Goal: Complete application form

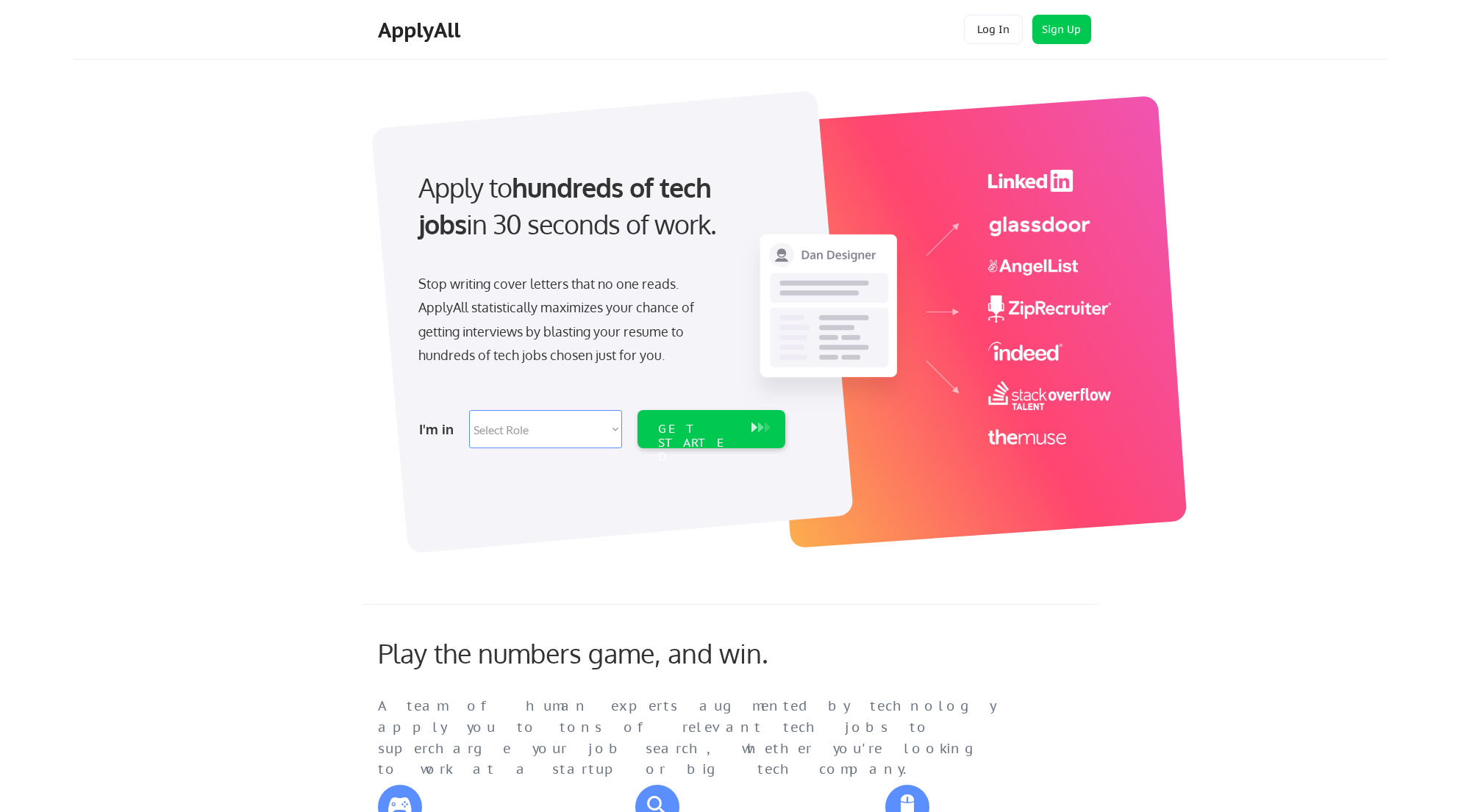
click at [598, 426] on select "Select Role Software Engineering Product Management Customer Success Sales UI/U…" at bounding box center [546, 429] width 153 height 38
select select ""marketing___comms""
click at [720, 437] on div "GET STARTED" at bounding box center [697, 429] width 93 height 38
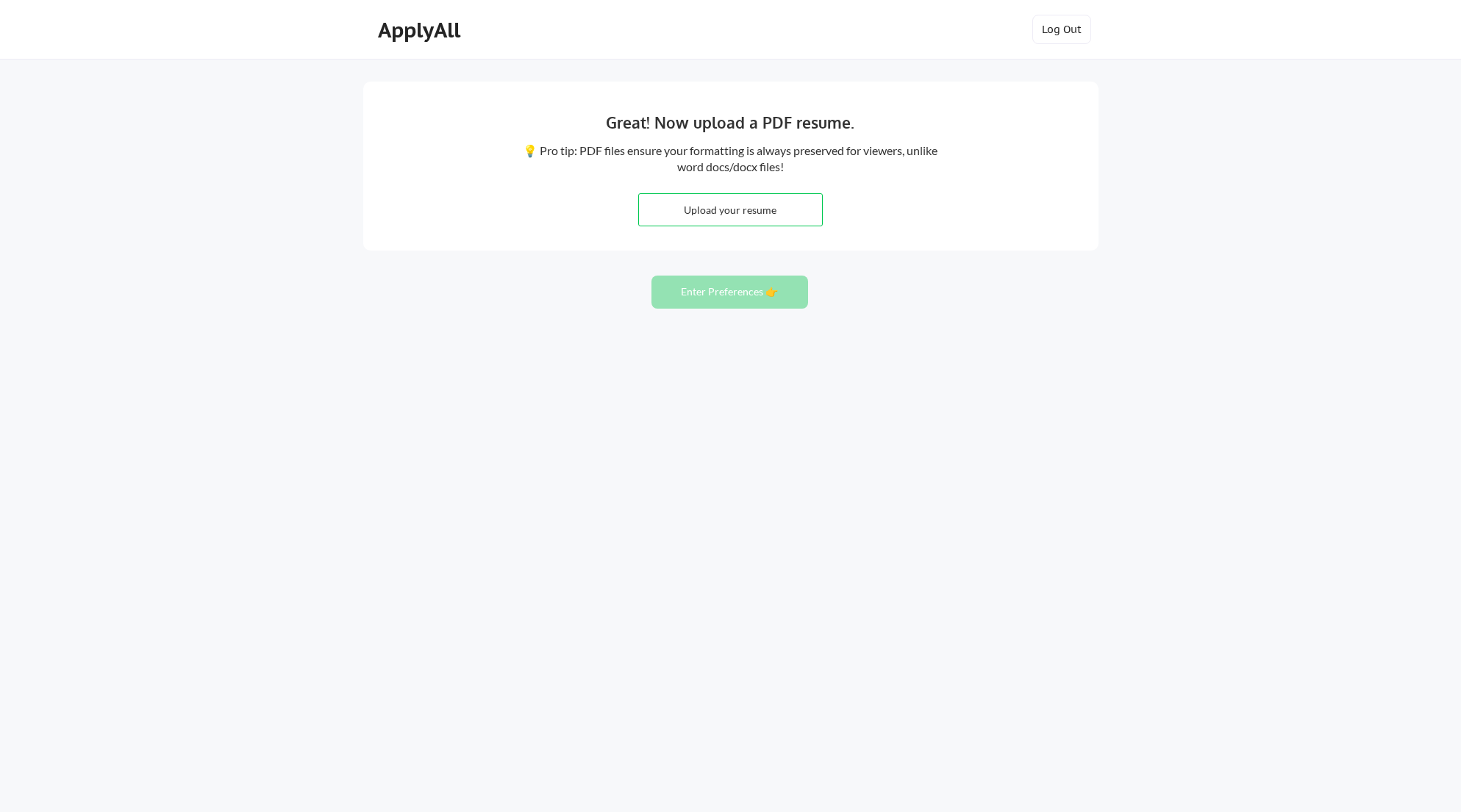
click at [725, 217] on input "file" at bounding box center [730, 210] width 183 height 32
type input "C:\fakepath\CV-[PERSON_NAME] [DATE] (2).pdf"
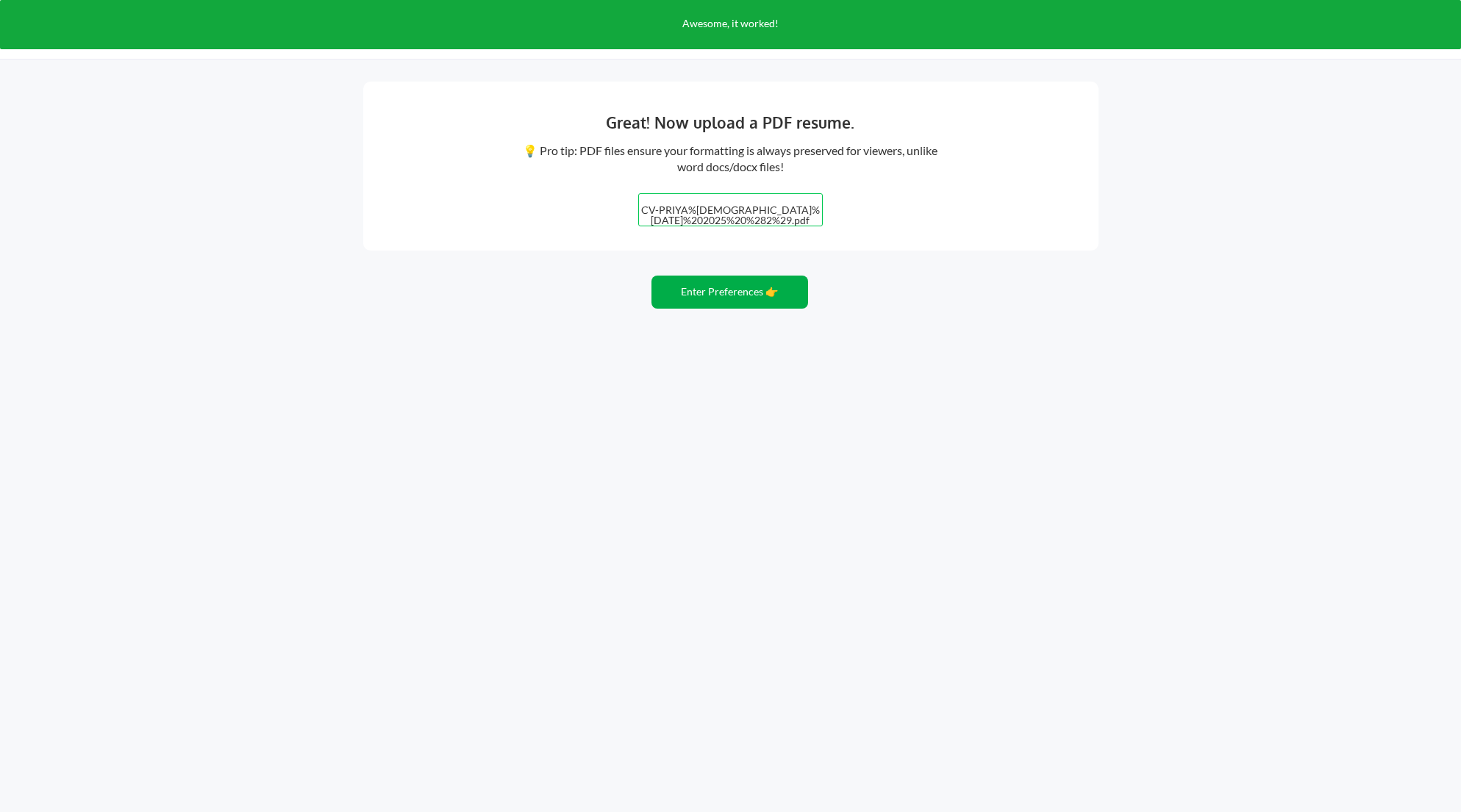
click at [694, 299] on button "Enter Preferences 👉" at bounding box center [729, 292] width 157 height 33
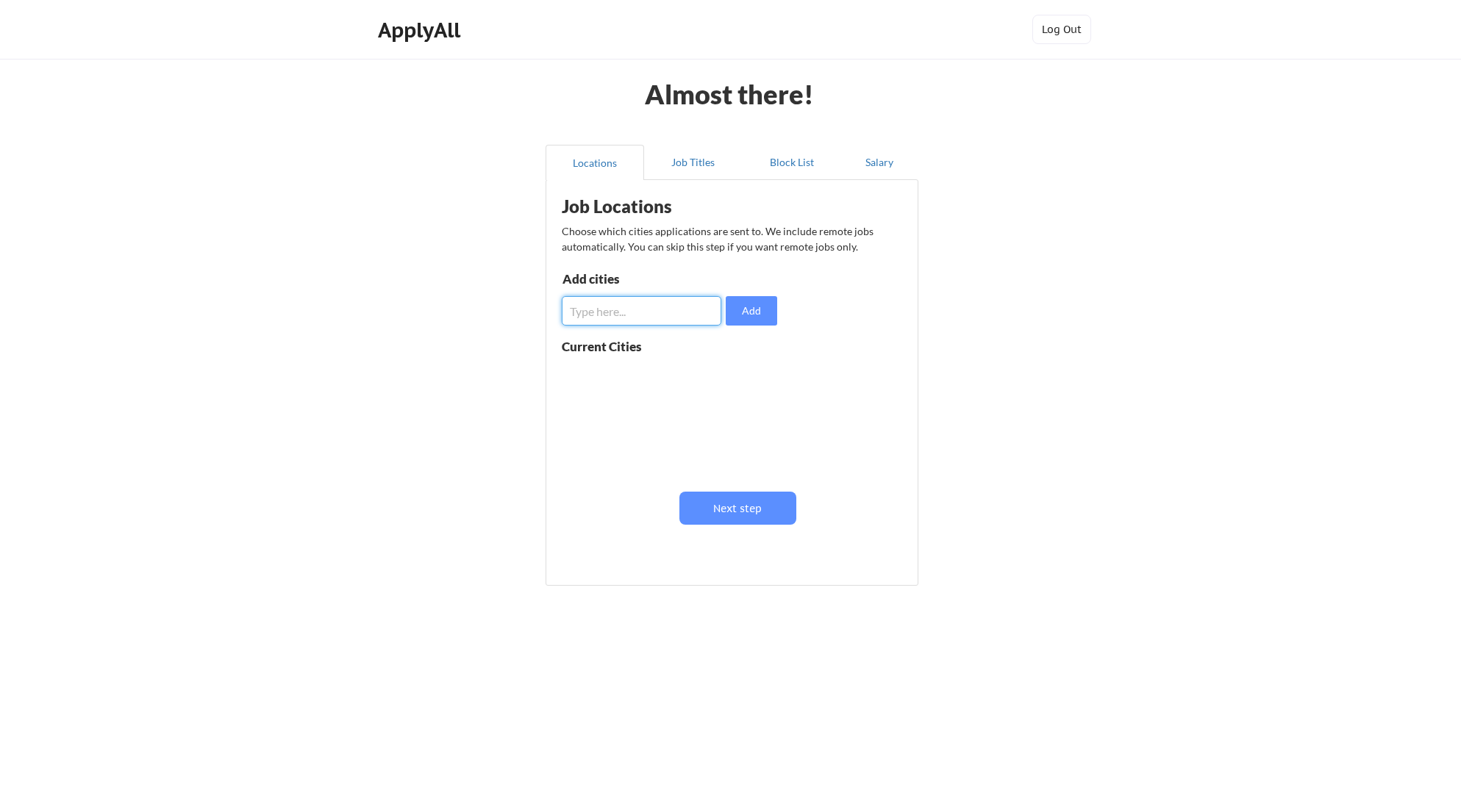
click at [689, 309] on input "input" at bounding box center [641, 311] width 159 height 29
click at [757, 308] on button "Add" at bounding box center [752, 311] width 51 height 29
click at [620, 310] on input "input" at bounding box center [641, 311] width 159 height 29
type input "D"
type input "[GEOGRAPHIC_DATA]"
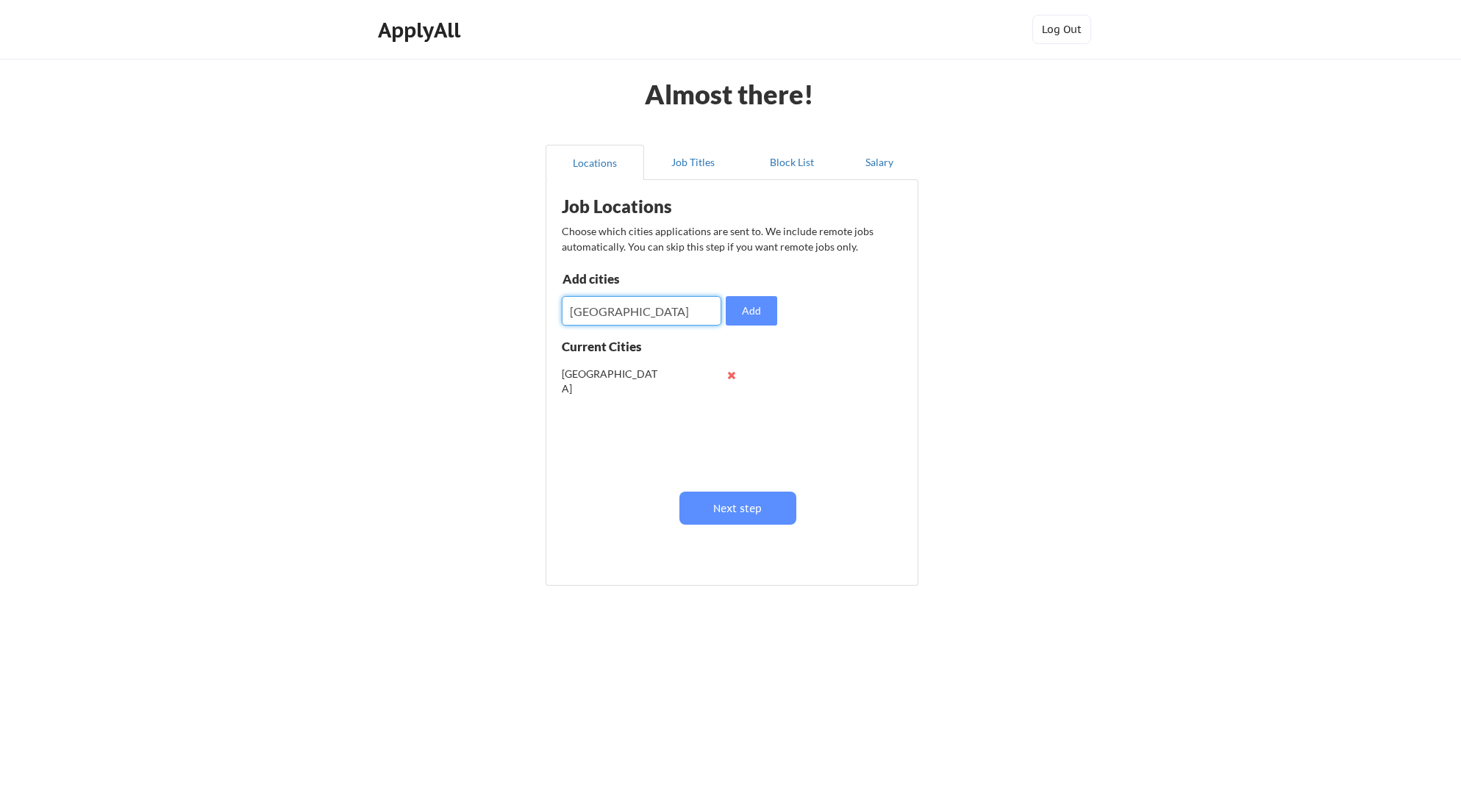
drag, startPoint x: 627, startPoint y: 312, endPoint x: 570, endPoint y: 312, distance: 57.0
click at [571, 312] on input "input" at bounding box center [641, 311] width 159 height 29
click at [583, 313] on input "input" at bounding box center [641, 311] width 159 height 29
type input "[GEOGRAPHIC_DATA]"
click at [779, 318] on div "Add cities Add" at bounding box center [671, 299] width 220 height 53
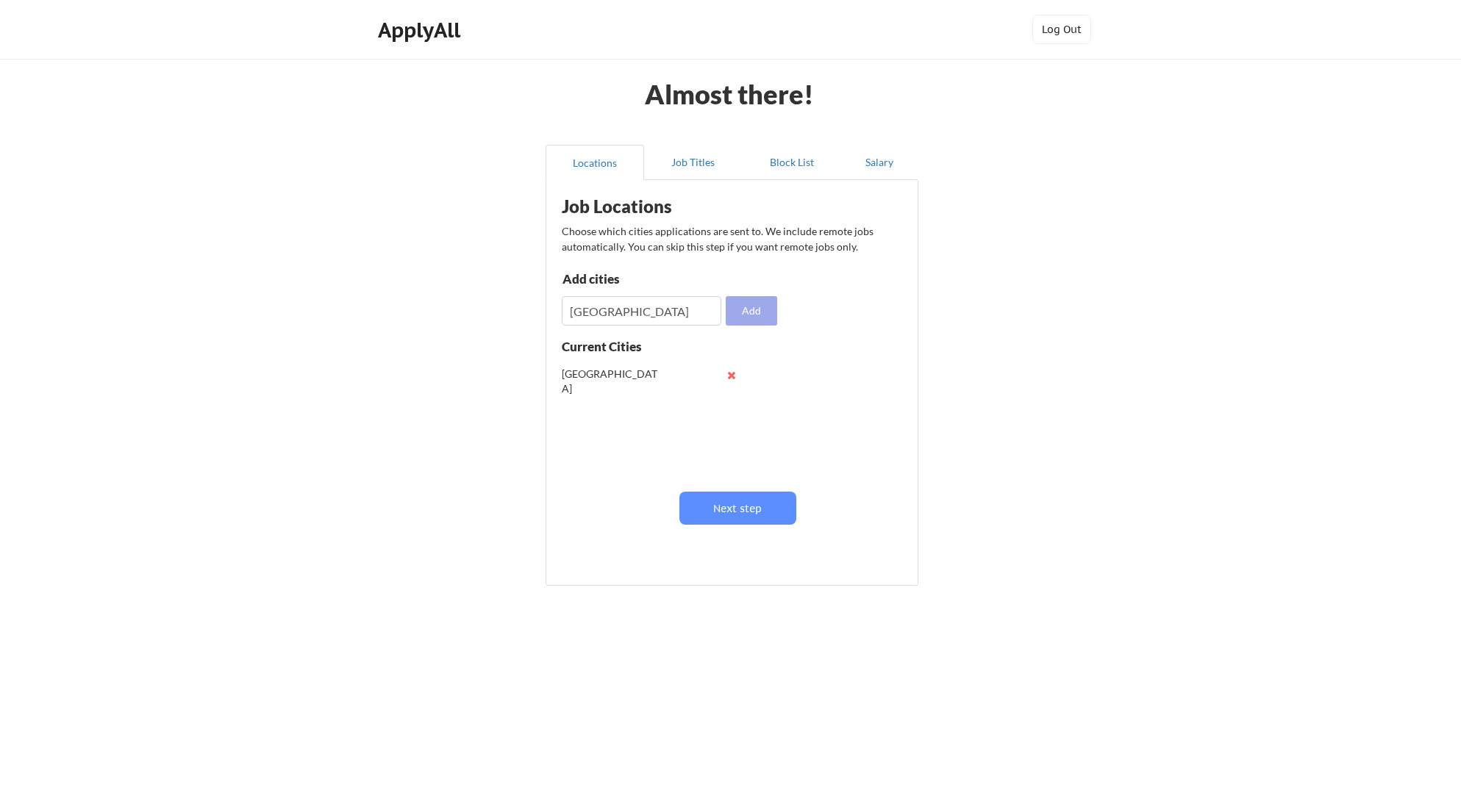
click at [753, 315] on button "Add" at bounding box center [752, 311] width 51 height 29
click at [758, 488] on div "Job Locations Choose which cities applications are sent to. We include remote j…" at bounding box center [734, 378] width 362 height 380
click at [761, 501] on button "Next step" at bounding box center [738, 508] width 117 height 33
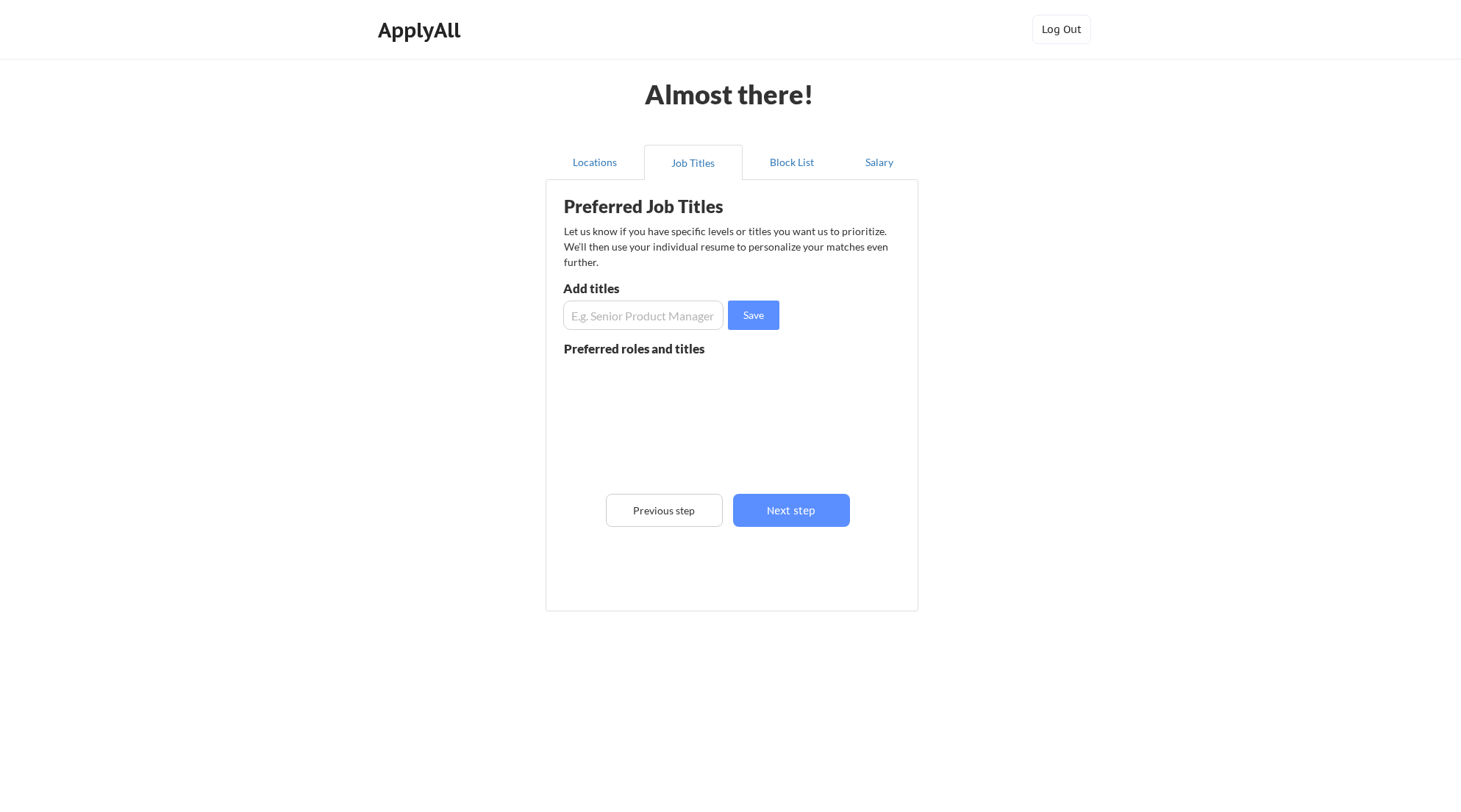
click at [630, 315] on input "input" at bounding box center [643, 315] width 160 height 29
type input "VP of Marketing"
click at [753, 311] on button "Save" at bounding box center [753, 315] width 51 height 29
click at [572, 320] on input "input" at bounding box center [643, 315] width 160 height 29
type input "CMO"
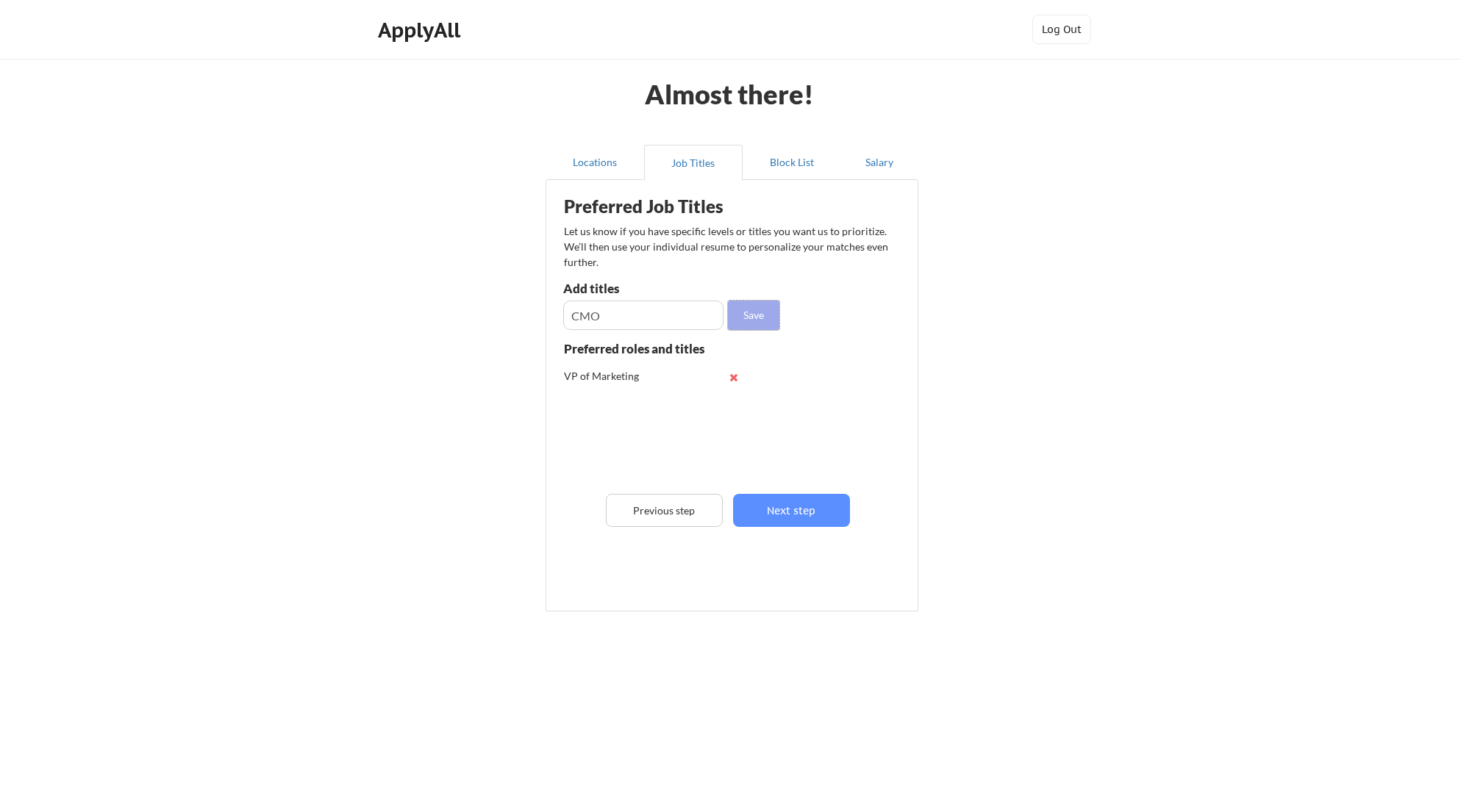
click at [742, 325] on button "Save" at bounding box center [753, 315] width 51 height 29
click at [687, 310] on input "input" at bounding box center [643, 315] width 160 height 29
type input "Marketing Director"
click at [777, 317] on button "Save" at bounding box center [753, 315] width 51 height 29
click at [637, 316] on input "input" at bounding box center [643, 315] width 160 height 29
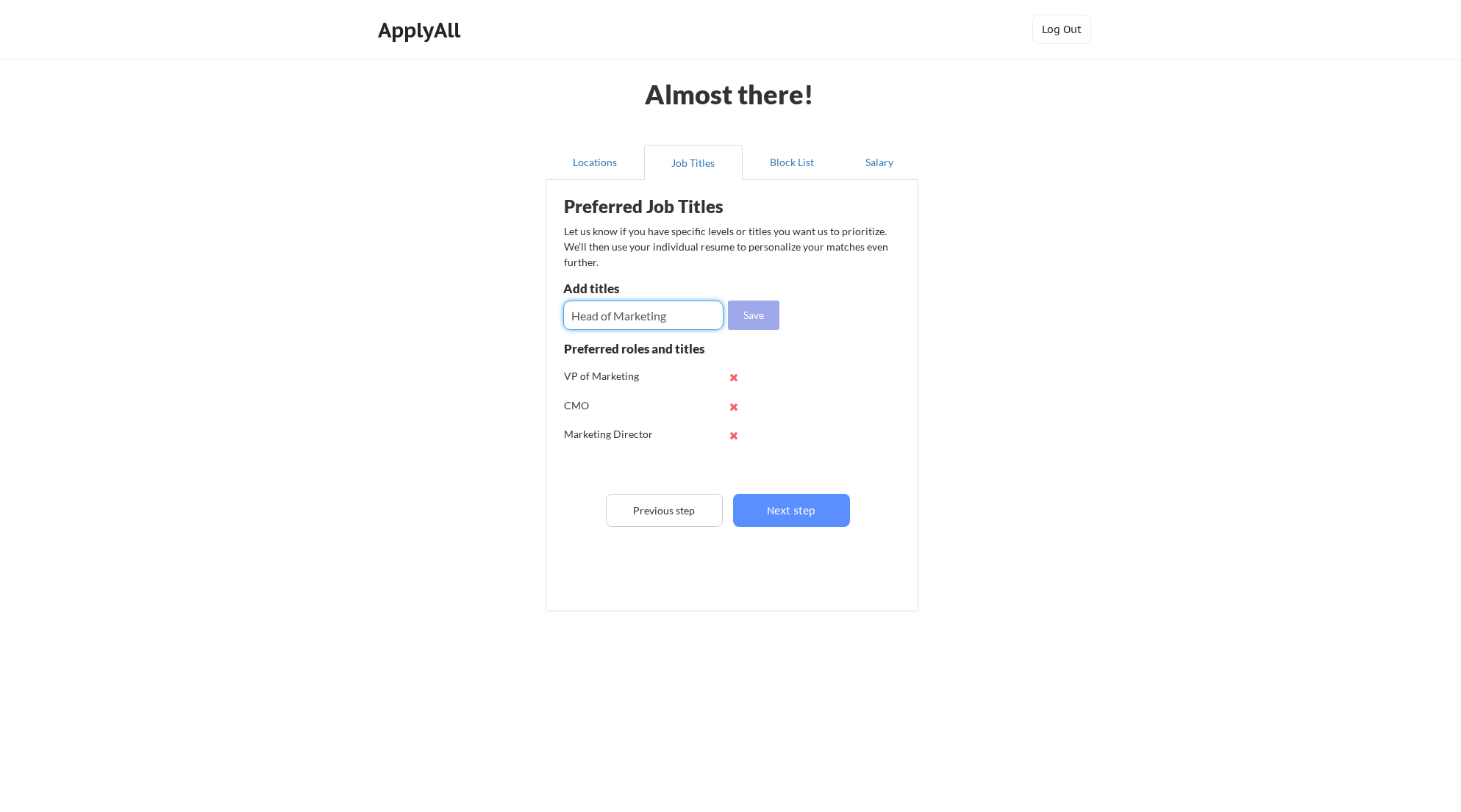
type input "Head of Marketing"
click at [755, 314] on button "Save" at bounding box center [753, 315] width 51 height 29
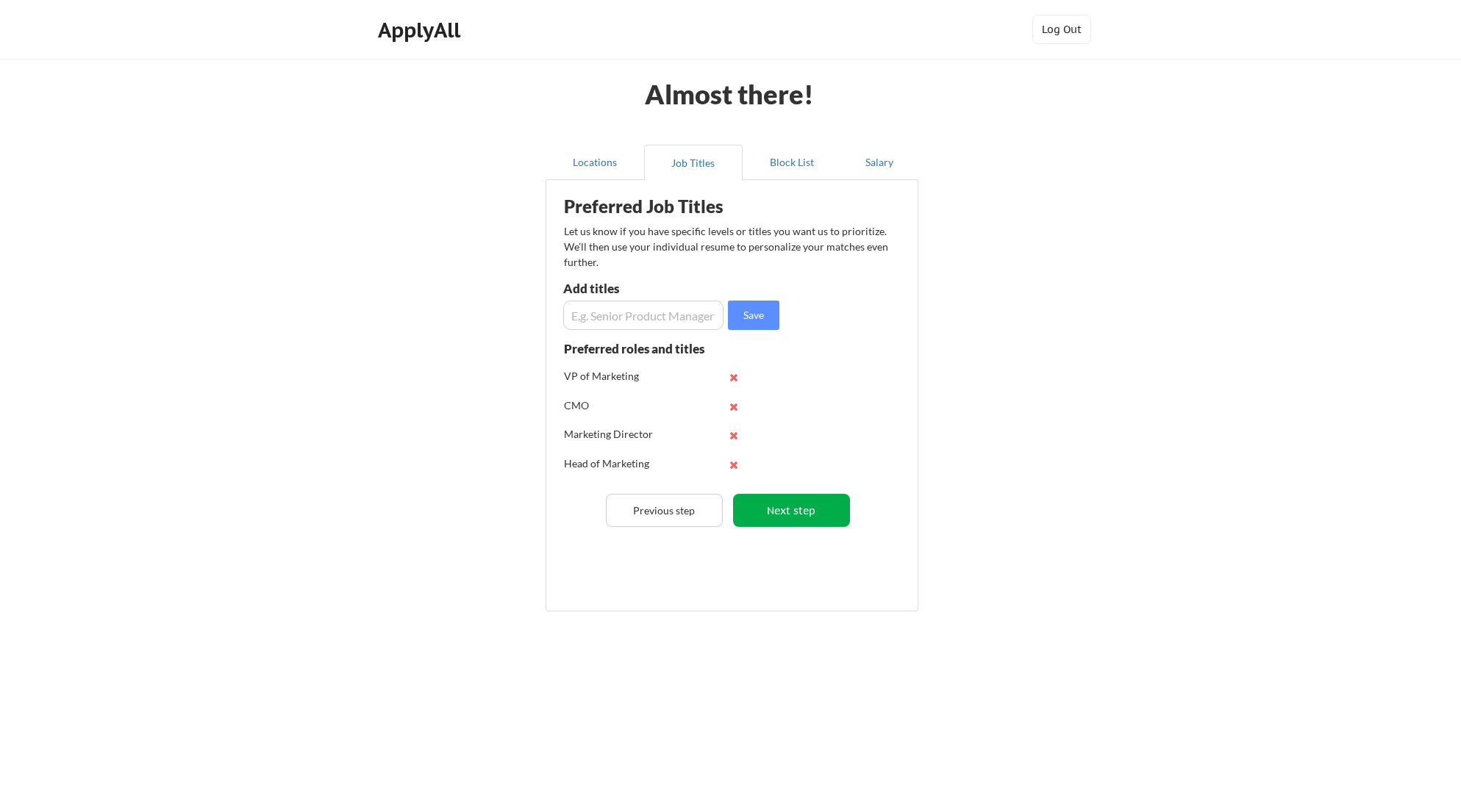
click at [786, 514] on button "Next step" at bounding box center [791, 511] width 117 height 33
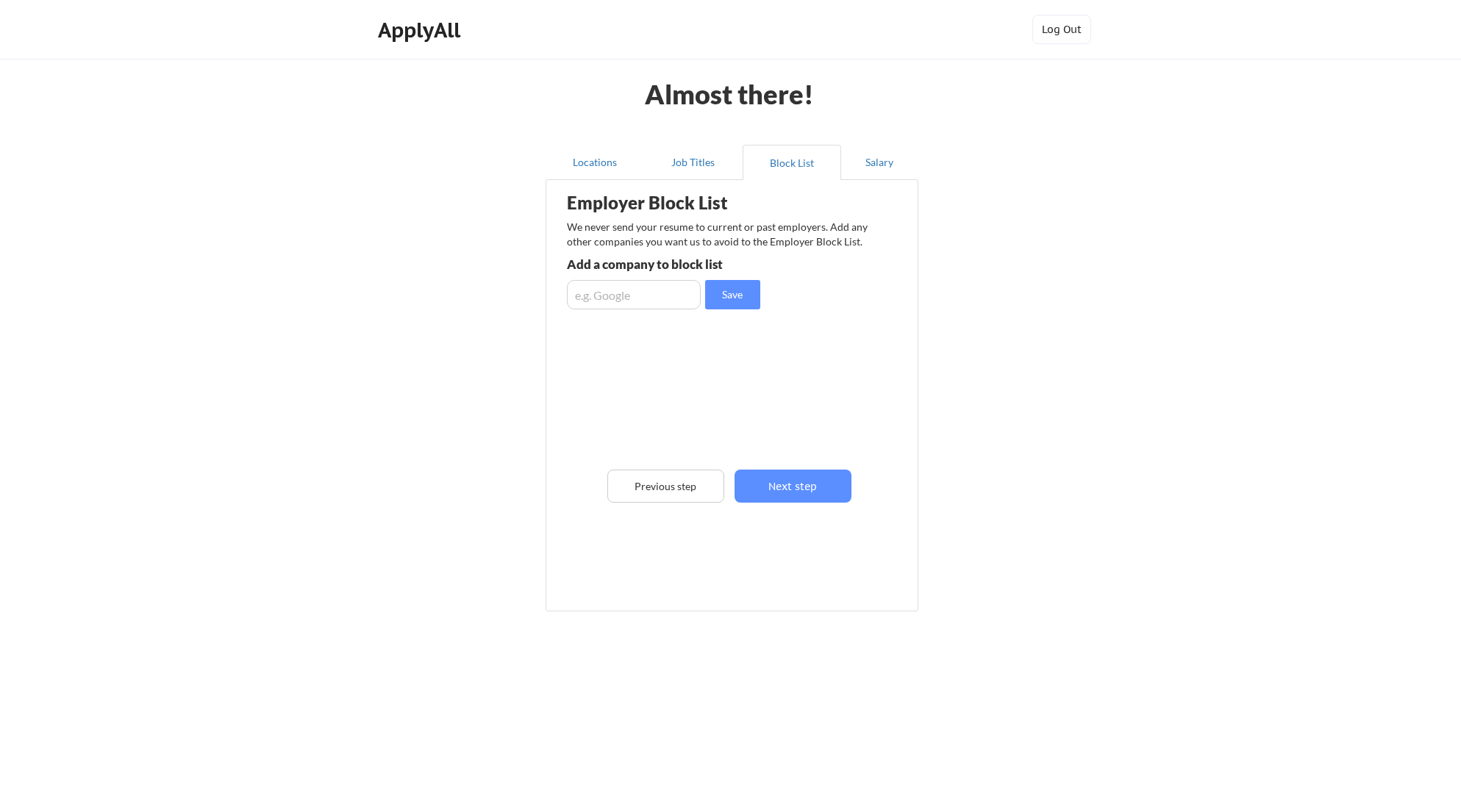
click at [667, 301] on input "input" at bounding box center [633, 294] width 134 height 29
click at [790, 487] on button "Next step" at bounding box center [792, 487] width 117 height 33
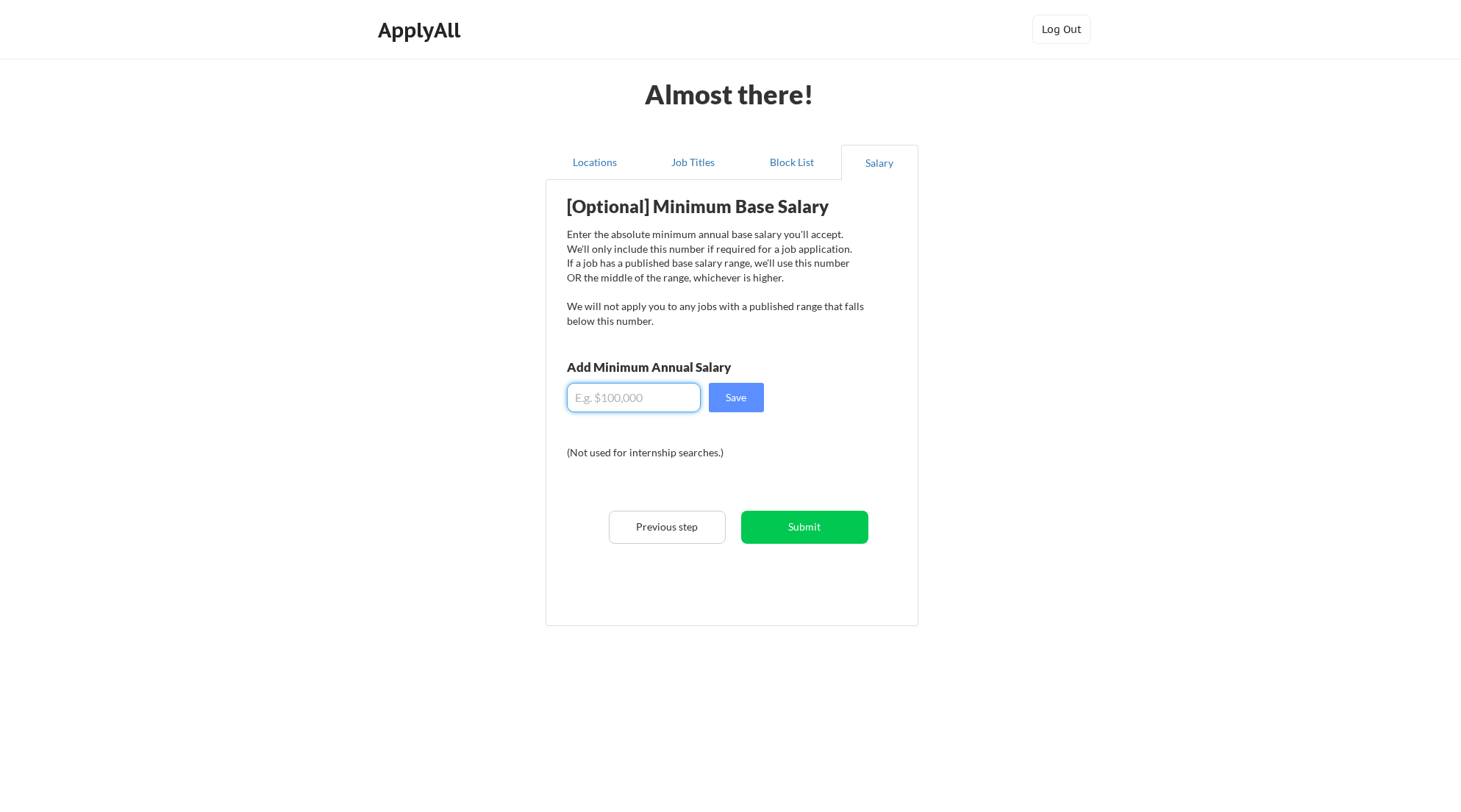
click at [614, 394] on input "input" at bounding box center [633, 397] width 134 height 29
type input "$200,000"
click at [722, 404] on button "Save" at bounding box center [736, 397] width 55 height 29
click at [797, 535] on button "Submit" at bounding box center [804, 527] width 127 height 33
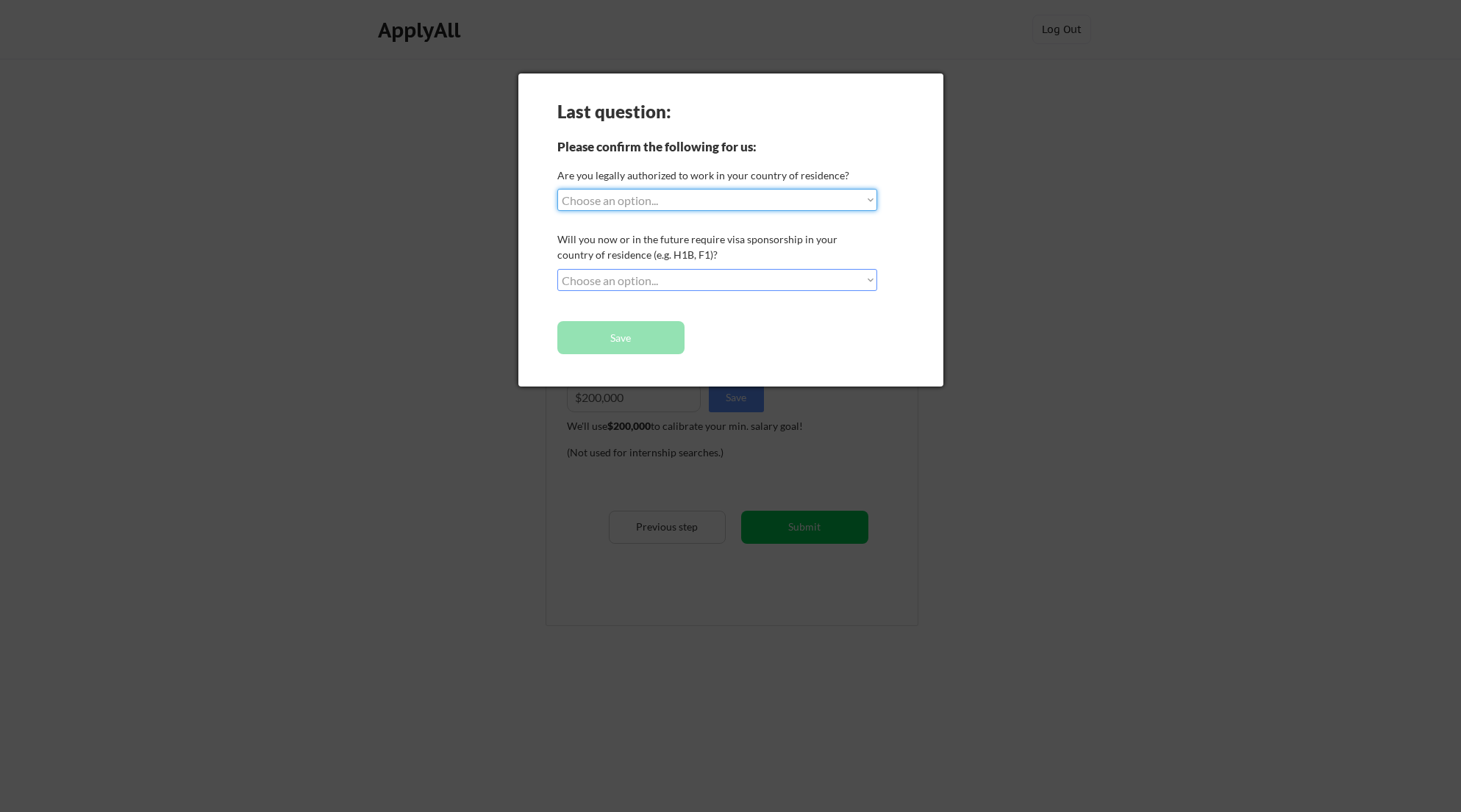
click at [680, 195] on select "Choose an option... Yes, I am a [DEMOGRAPHIC_DATA] Citizen Yes, I am a [DEMOGRA…" at bounding box center [717, 199] width 320 height 22
select select ""yes__i_am_here_on_a_visa__h1b__opt__etc__""
click at [672, 202] on select "Choose an option... Yes, I am a [DEMOGRAPHIC_DATA] Citizen Yes, I am a [DEMOGRA…" at bounding box center [717, 199] width 320 height 22
click at [659, 280] on select "Choose an option... No, I will not need sponsorship Yes, I will need sponsorship" at bounding box center [717, 280] width 320 height 22
select select ""no__i_will_not_need_sponsorship""
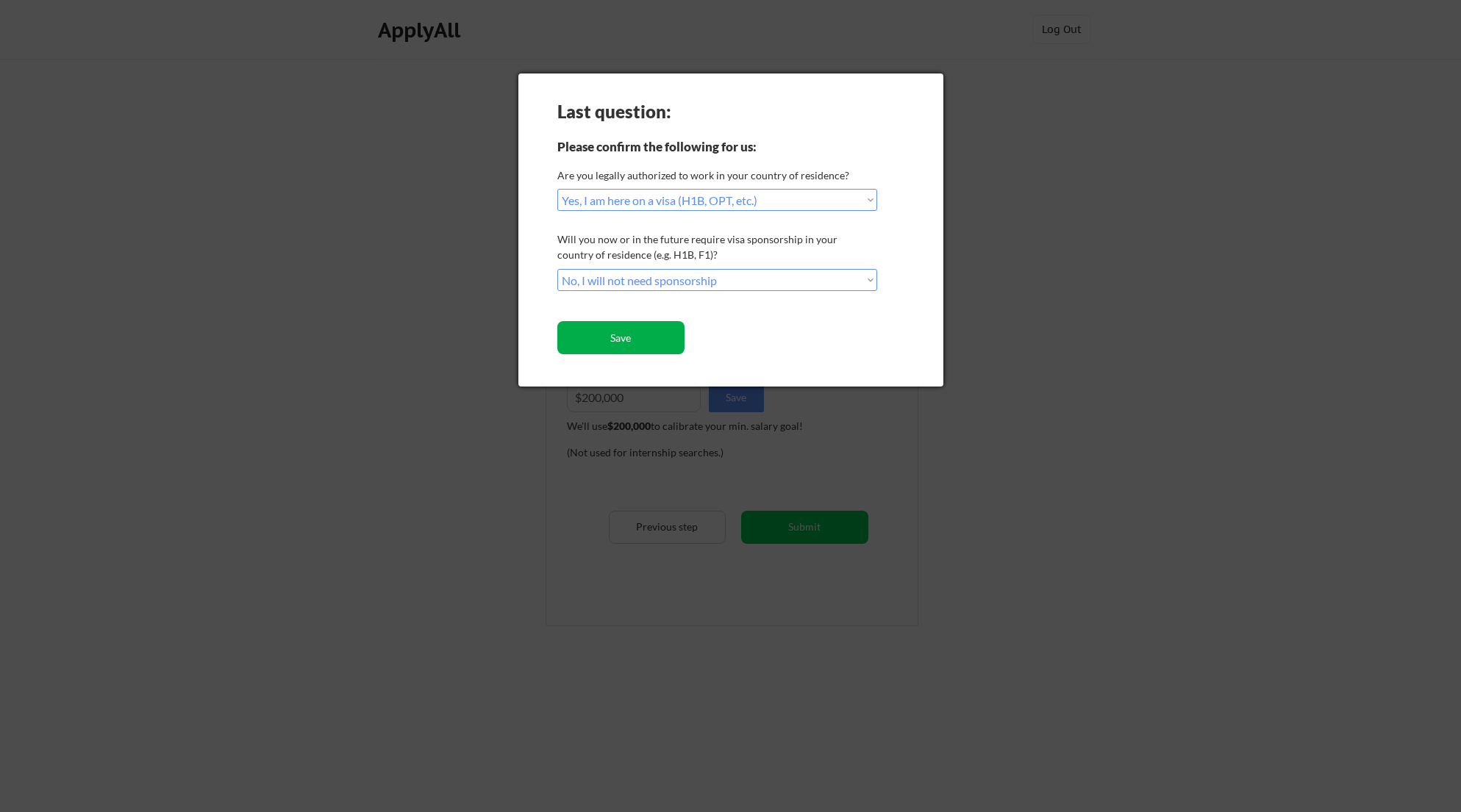
click at [646, 342] on button "Save" at bounding box center [620, 338] width 127 height 33
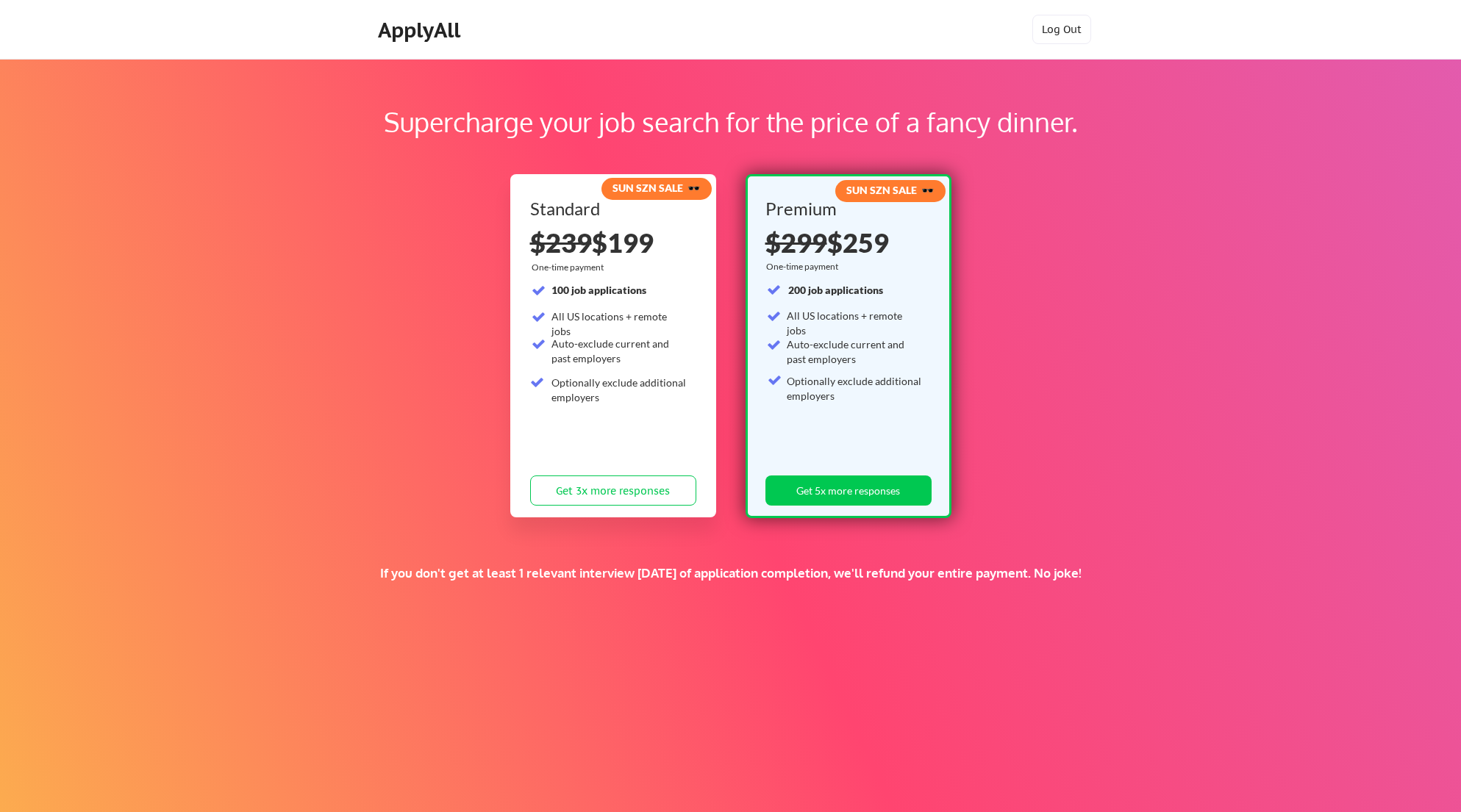
scroll to position [50, 0]
